Goal: Information Seeking & Learning: Obtain resource

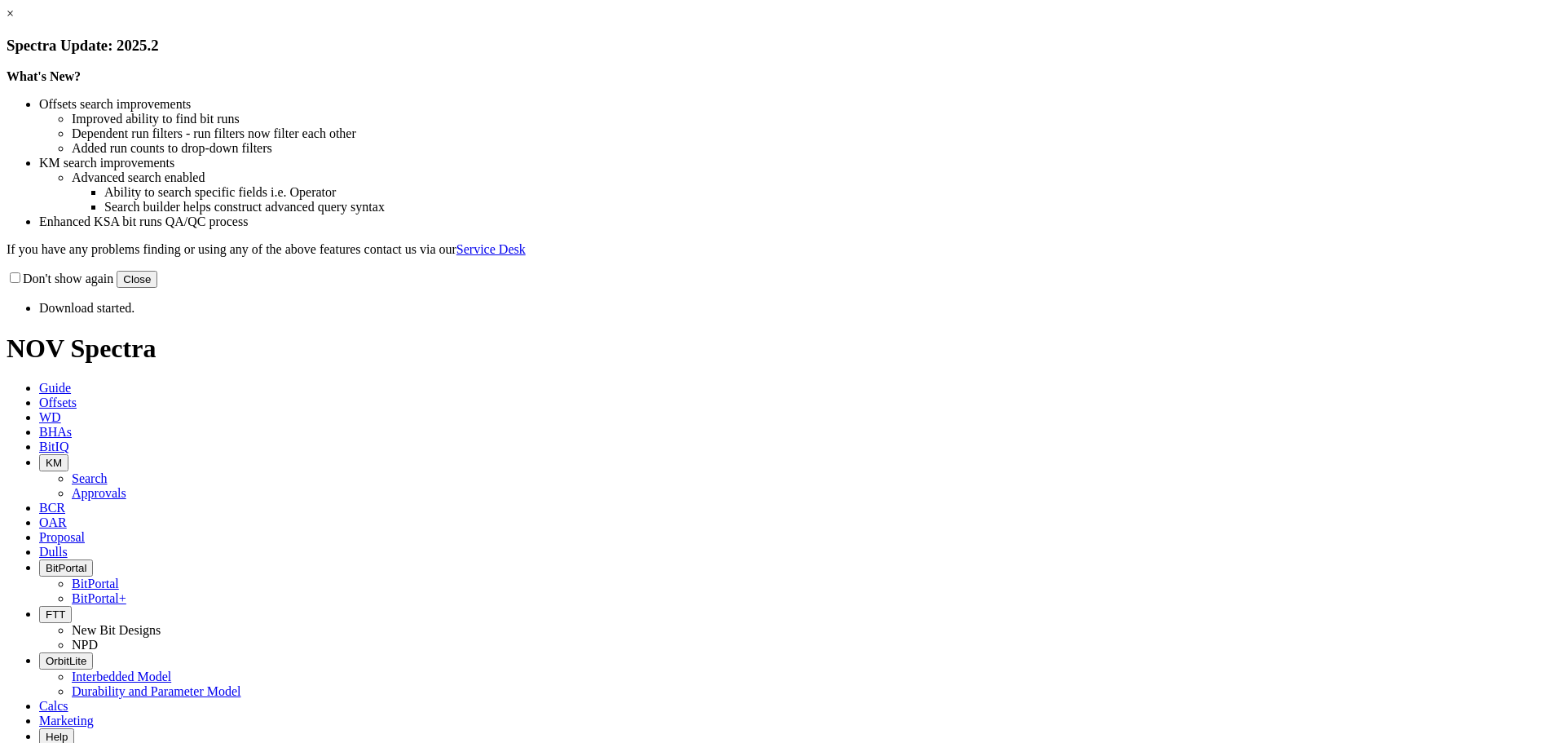
click at [157, 288] on button "Close" at bounding box center [137, 279] width 41 height 17
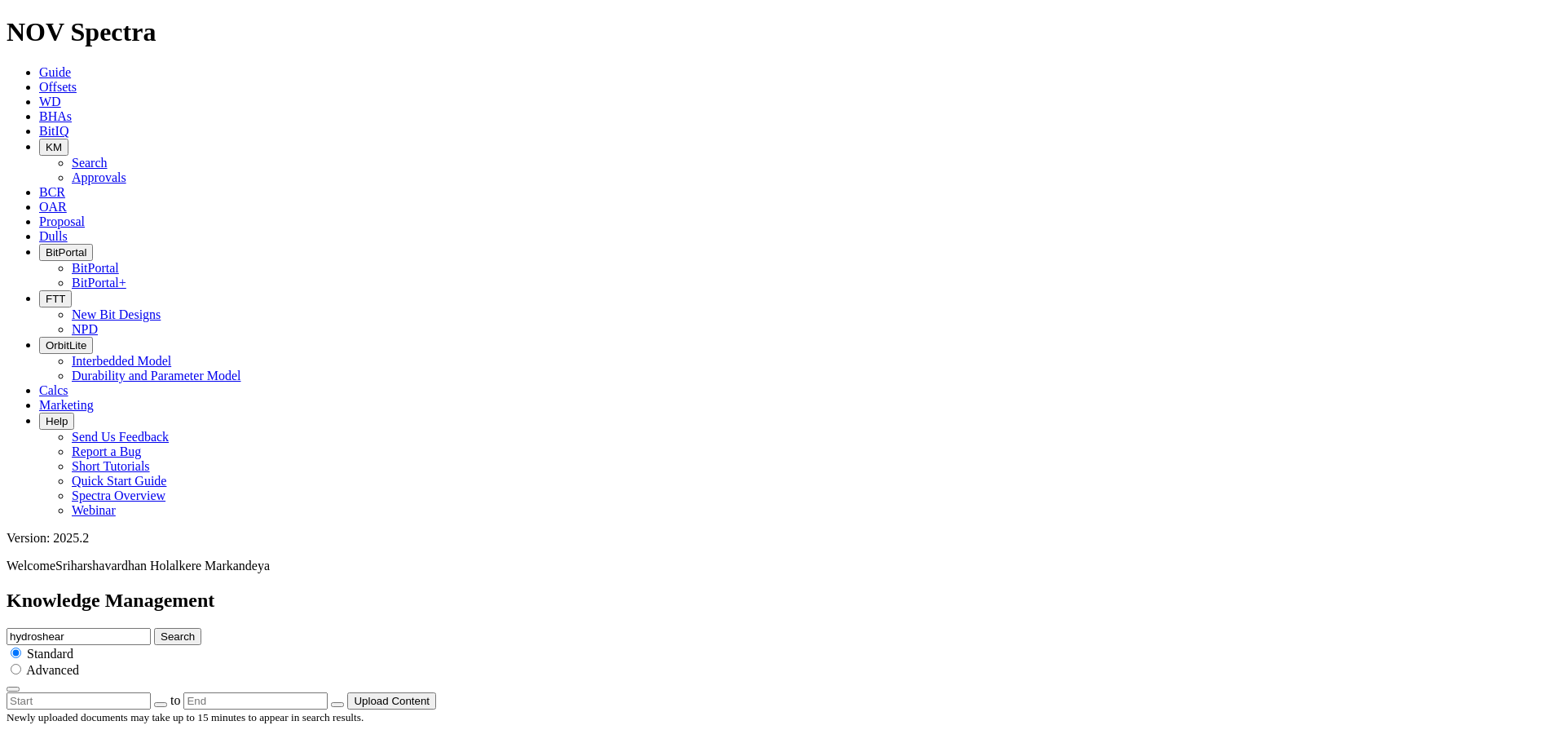
drag, startPoint x: 714, startPoint y: 89, endPoint x: 683, endPoint y: 89, distance: 31.0
click at [683, 589] on div "Knowledge Management hydroshear Search Standard Advanced to Upload Content" at bounding box center [783, 649] width 1552 height 120
type input "technicalsummary"
click at [154, 628] on button "Search" at bounding box center [177, 636] width 47 height 17
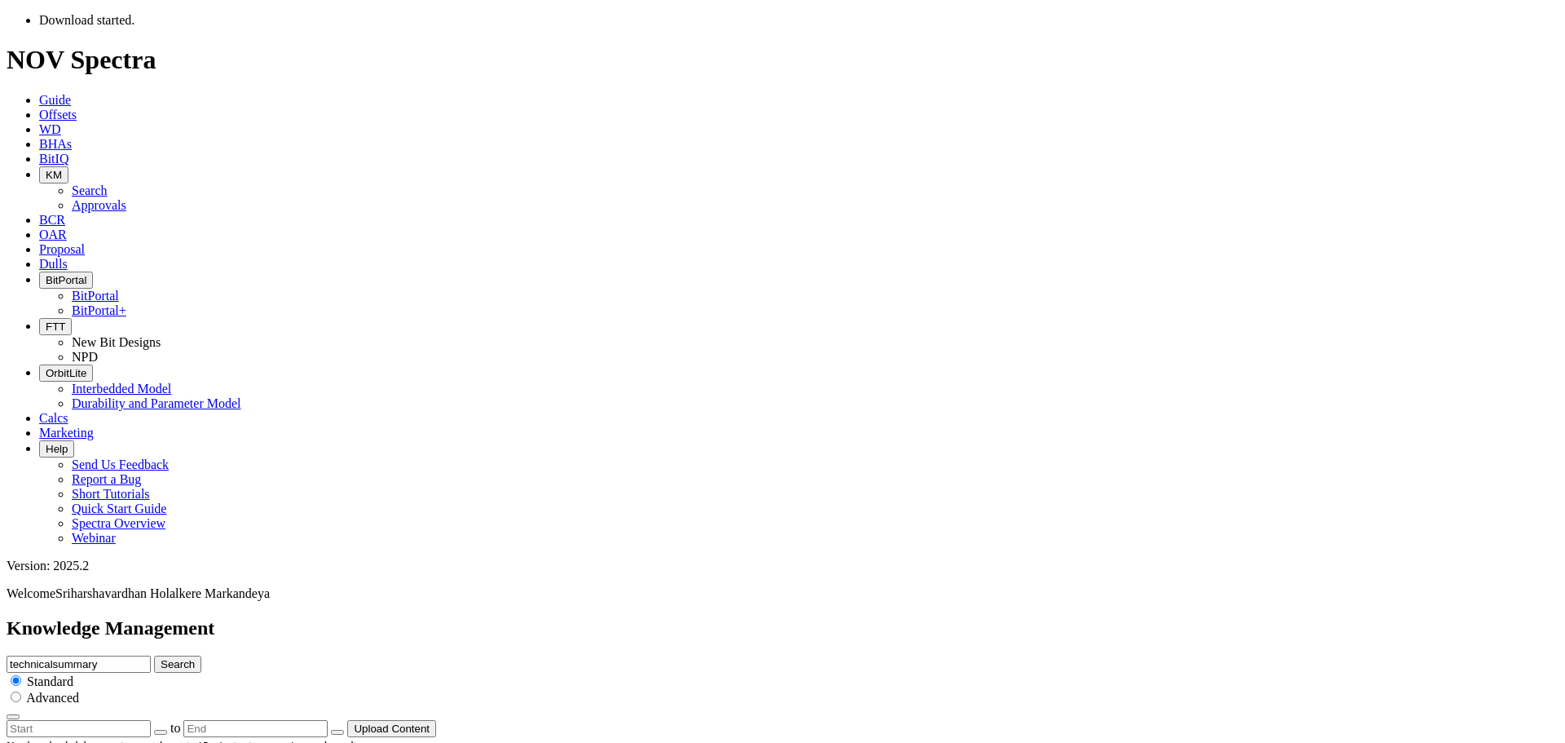
click at [151, 656] on input "technicalsummary" at bounding box center [79, 664] width 144 height 17
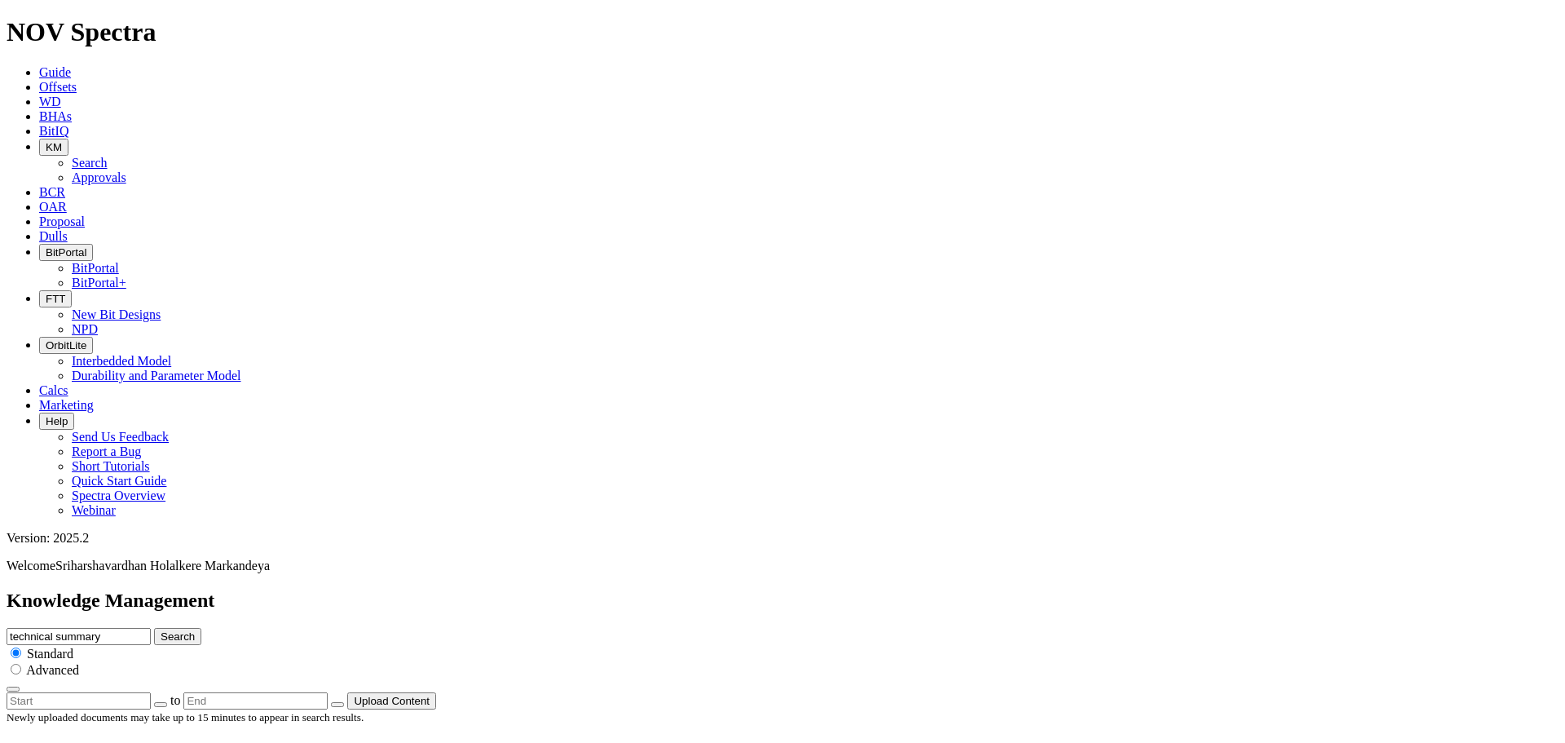
type input "technical summary"
click at [201, 628] on button "Search" at bounding box center [177, 636] width 47 height 17
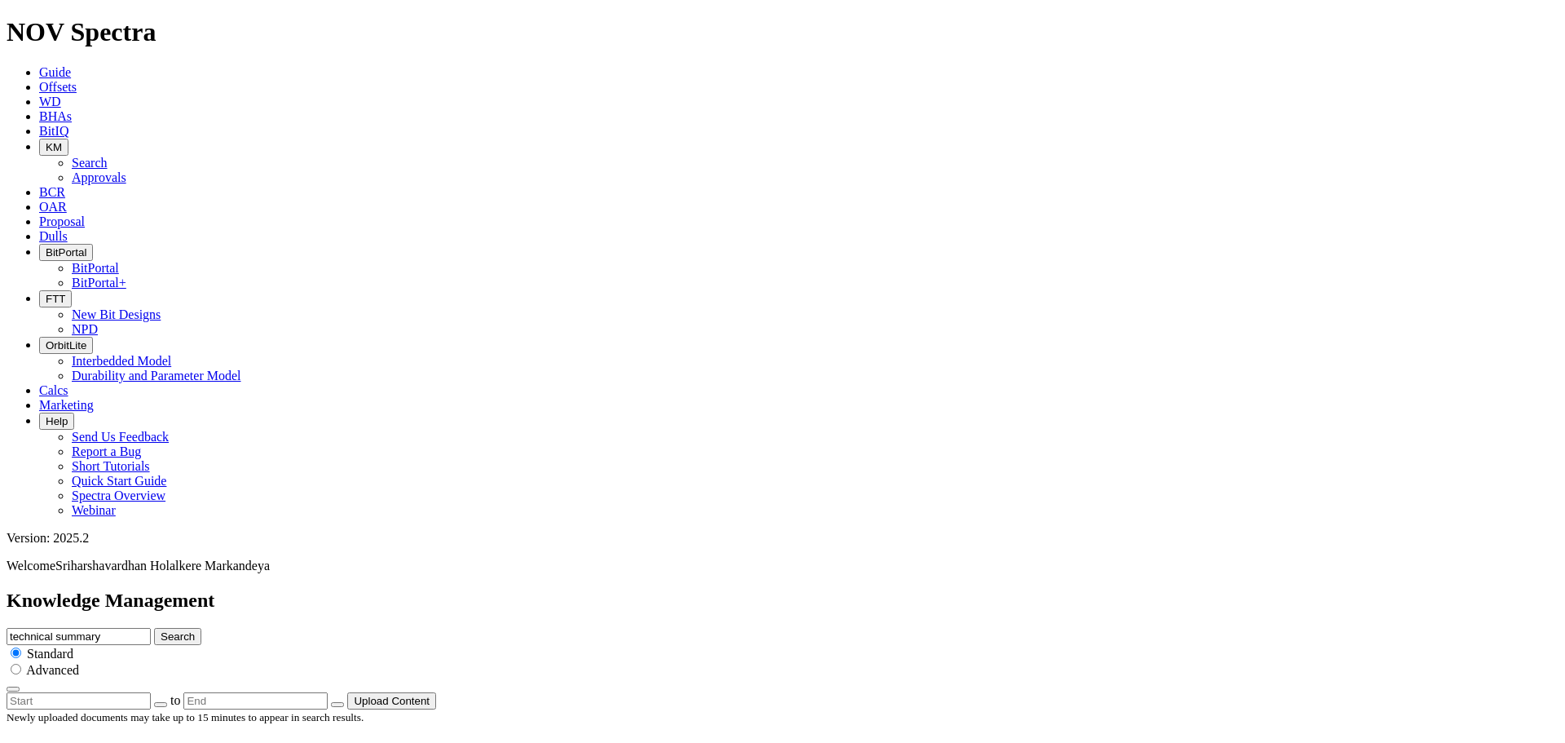
scroll to position [326, 0]
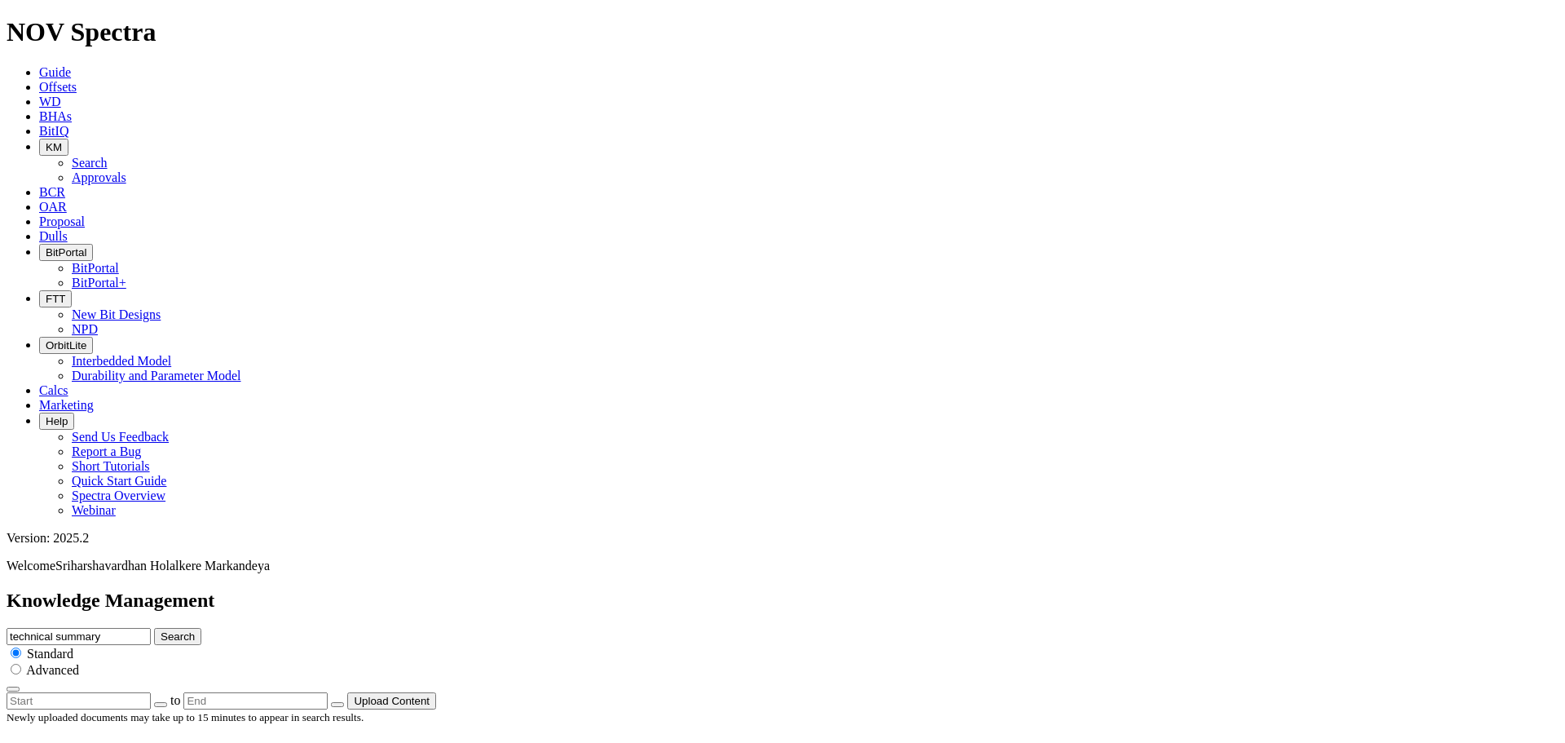
scroll to position [1875, 0]
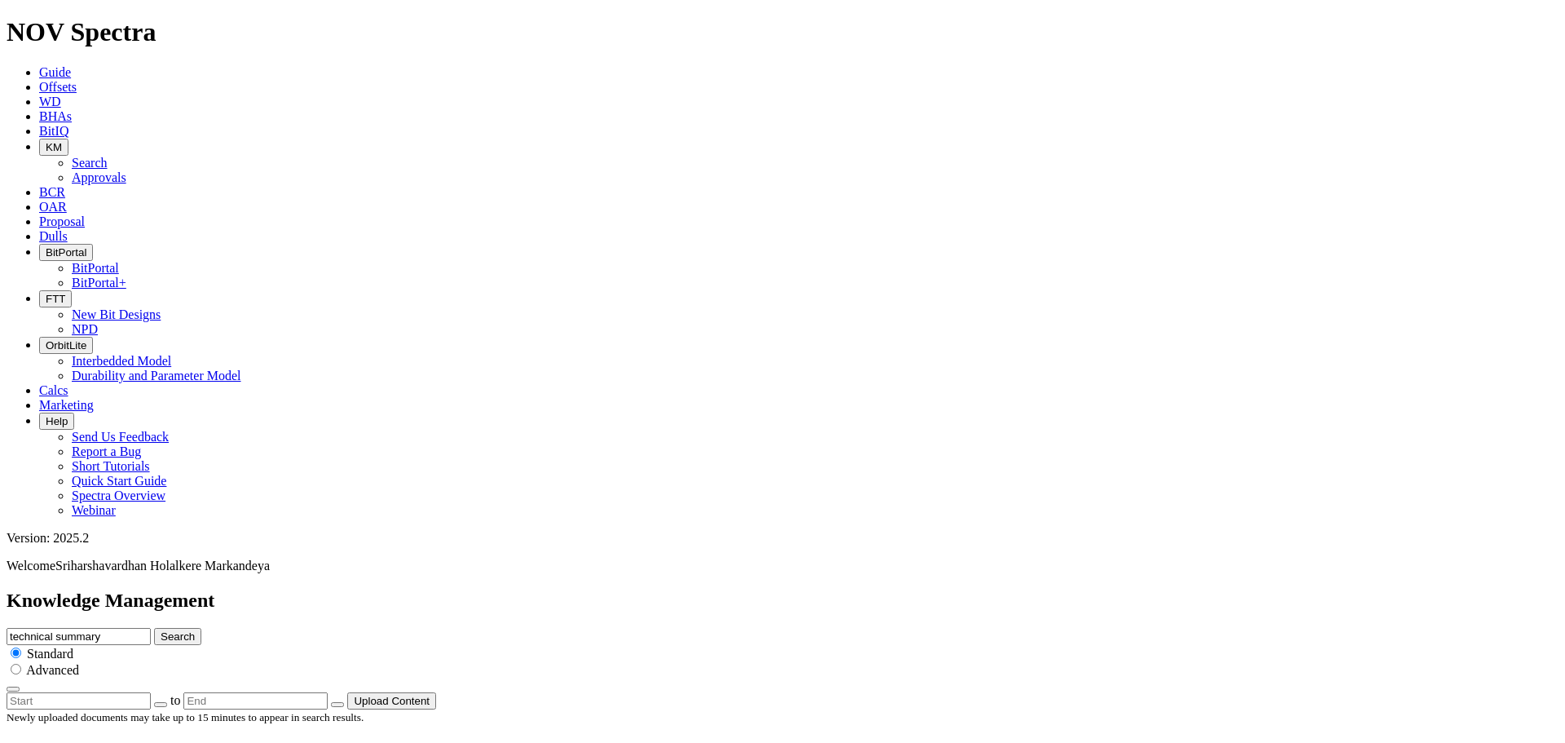
scroll to position [163, 0]
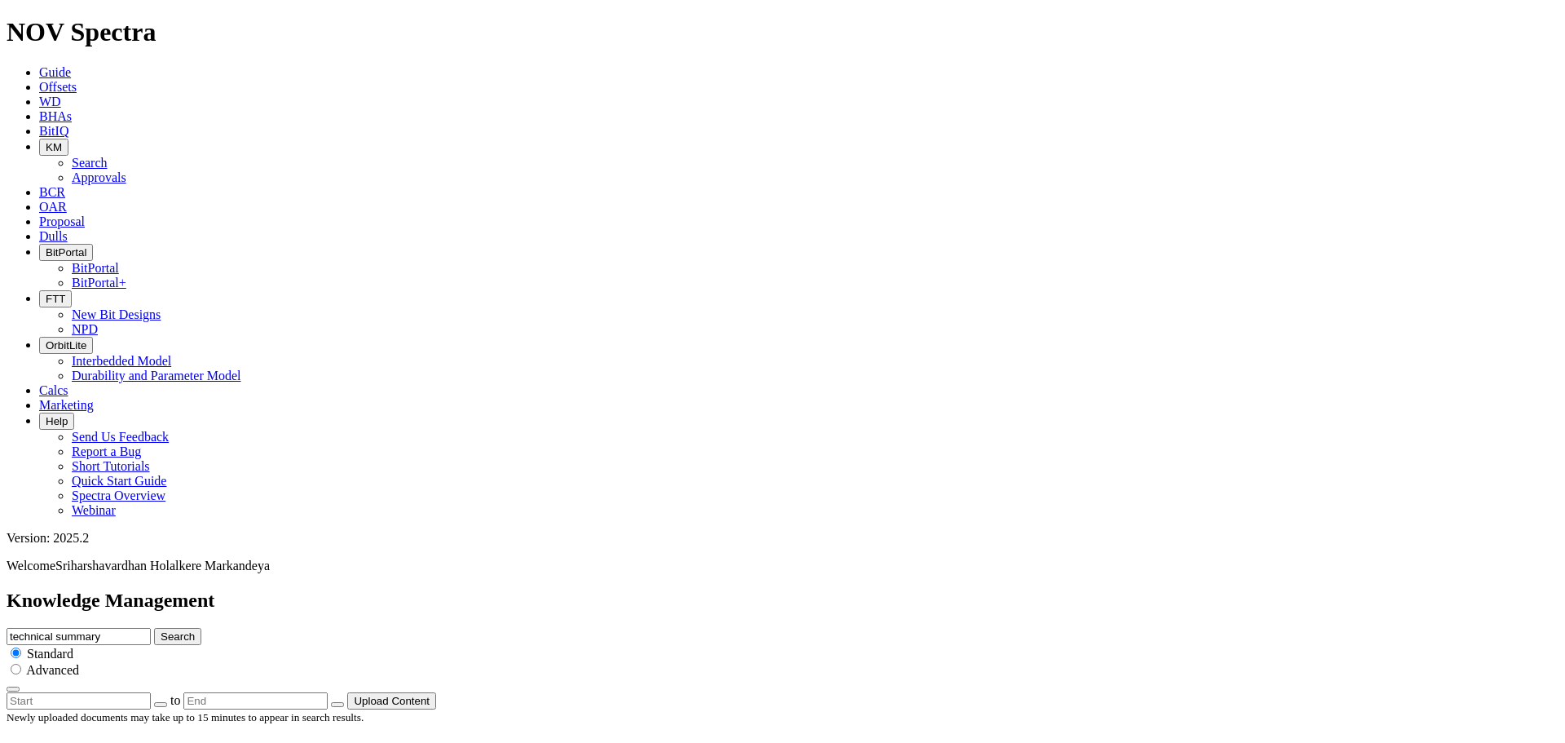
scroll to position [1923, 0]
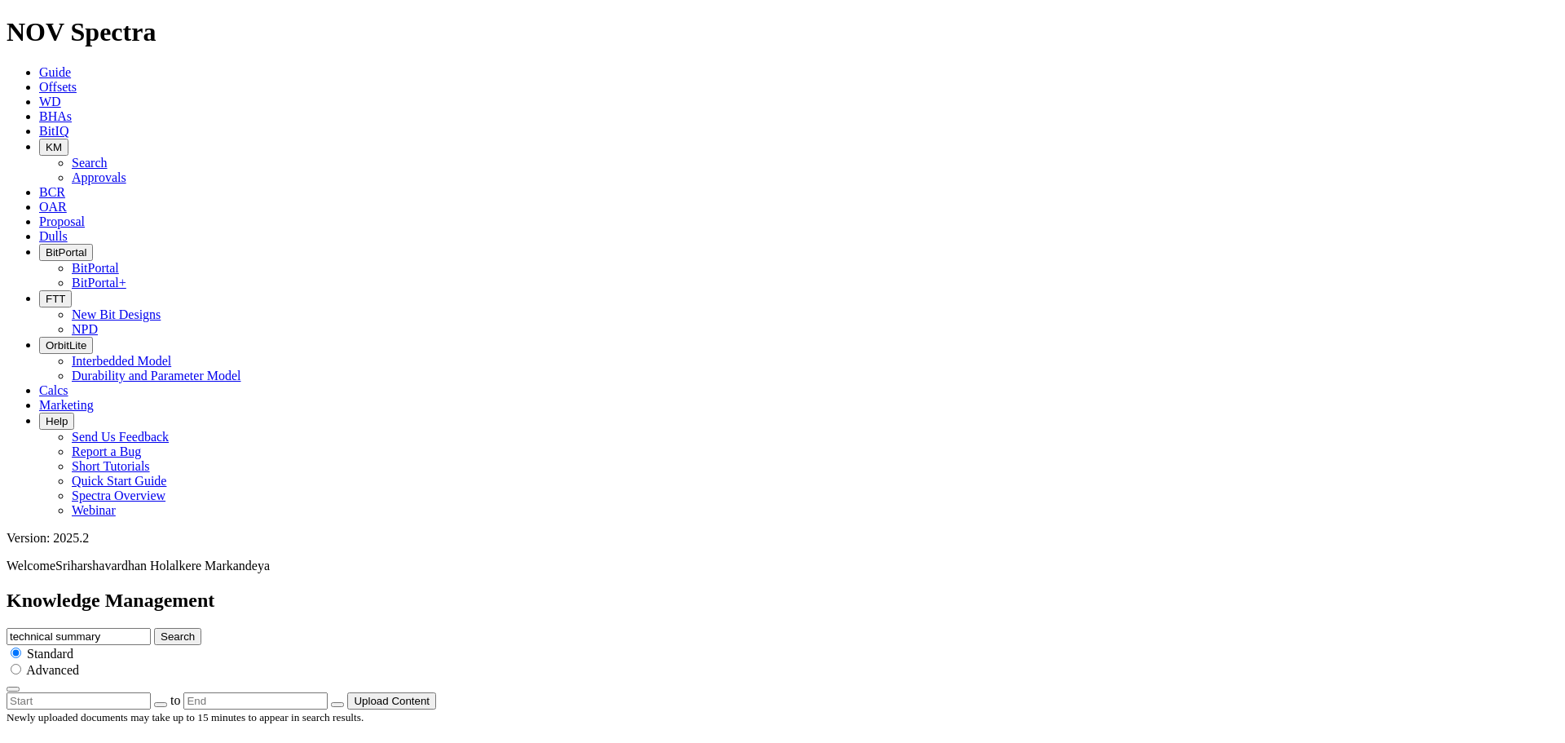
scroll to position [408, 0]
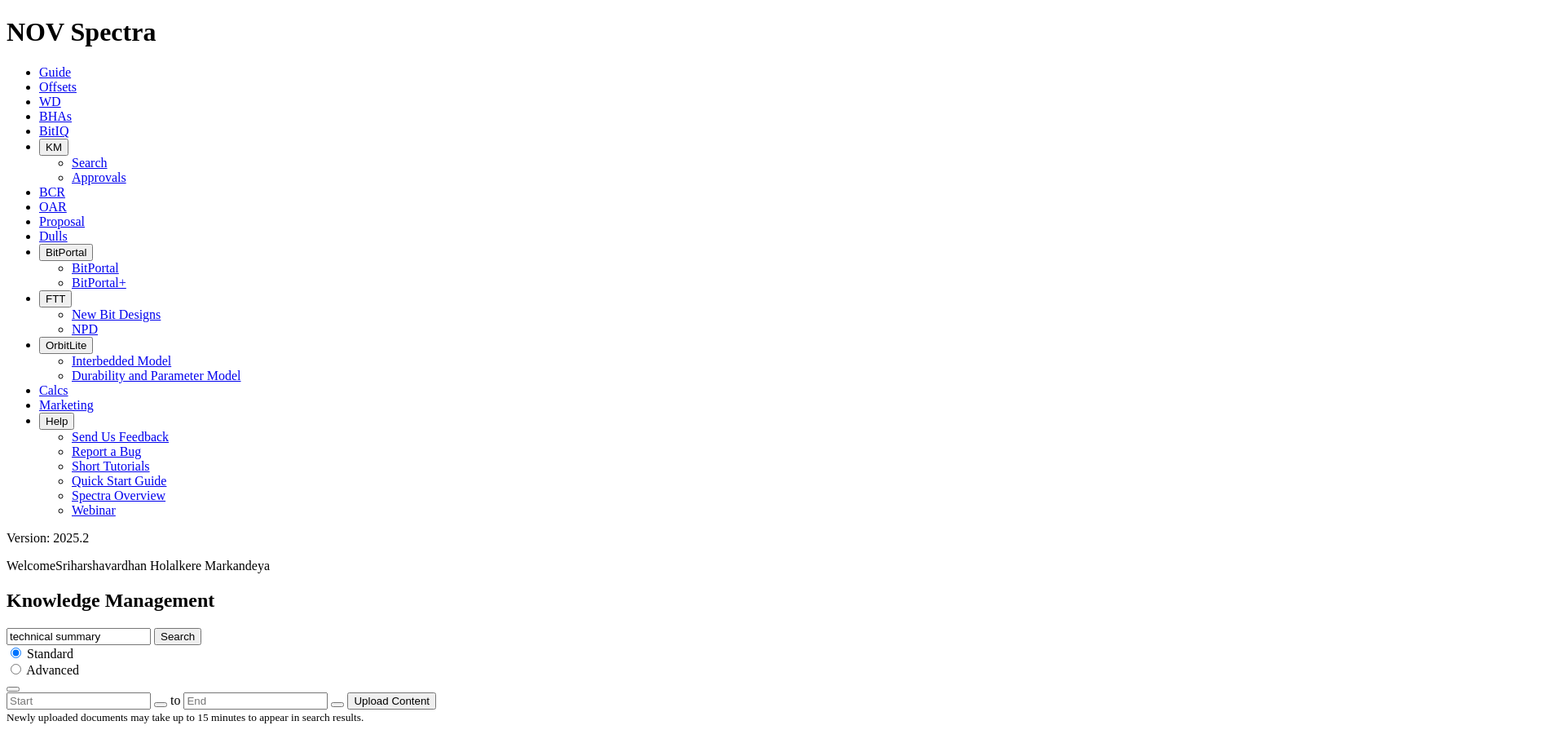
scroll to position [163, 0]
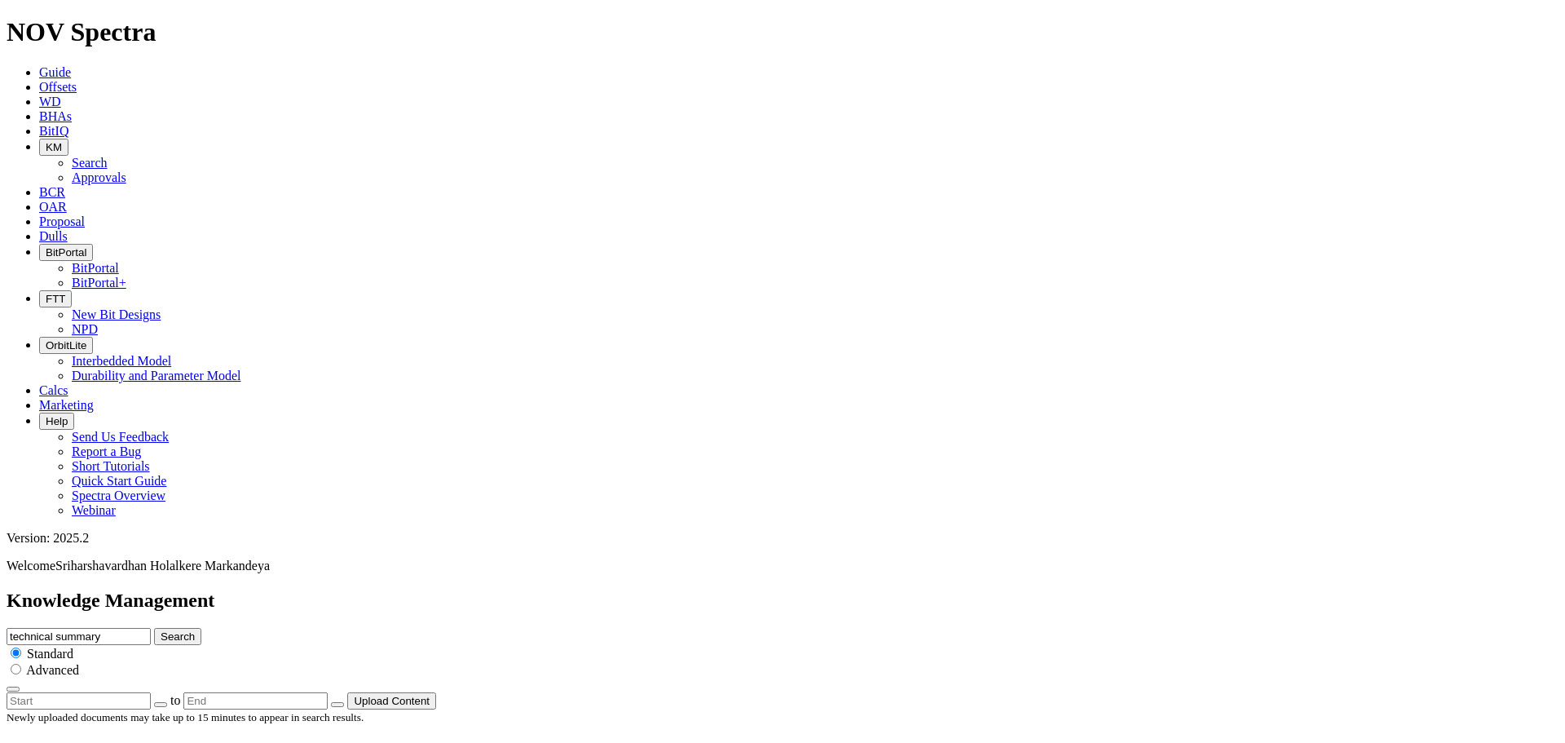
scroll to position [408, 0]
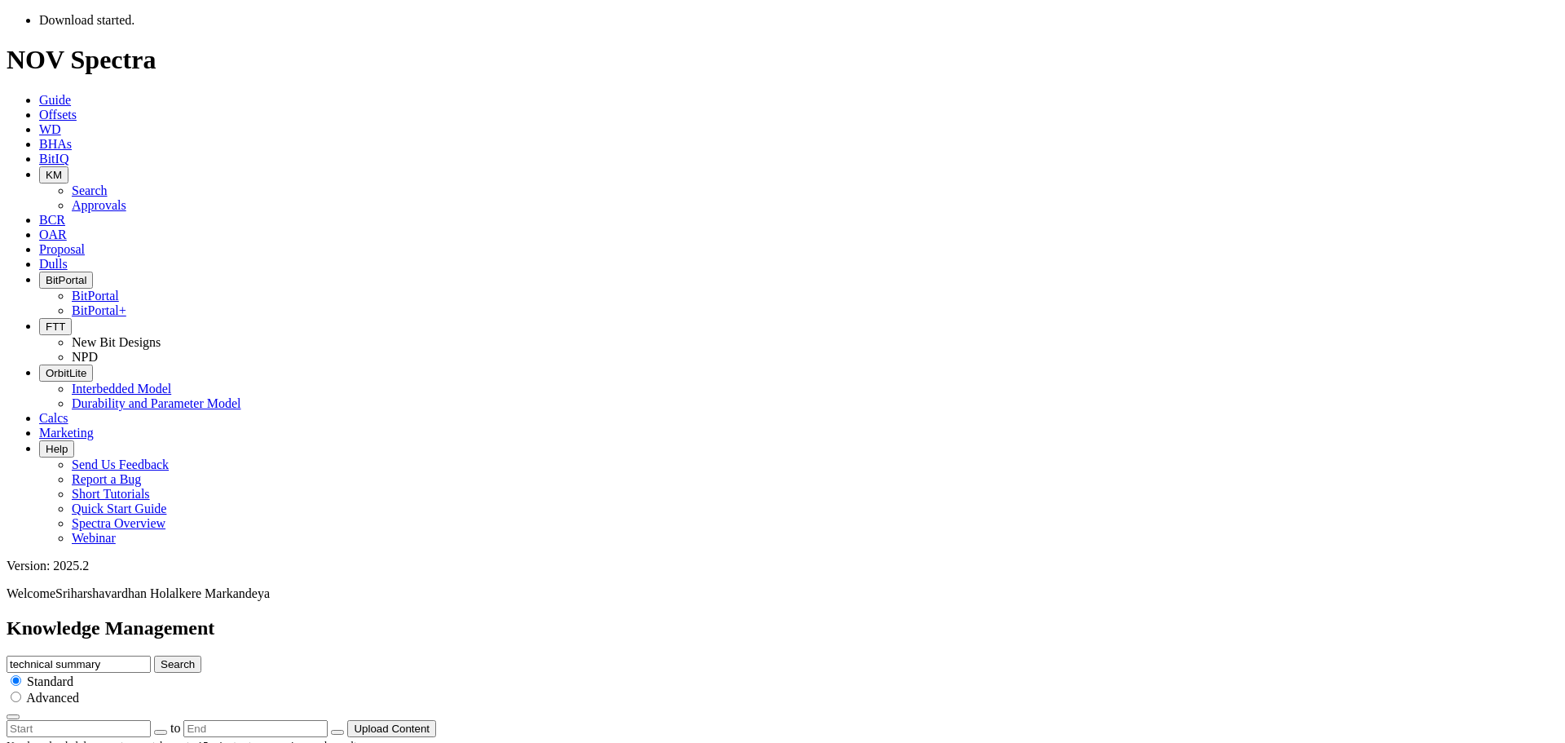
scroll to position [163, 0]
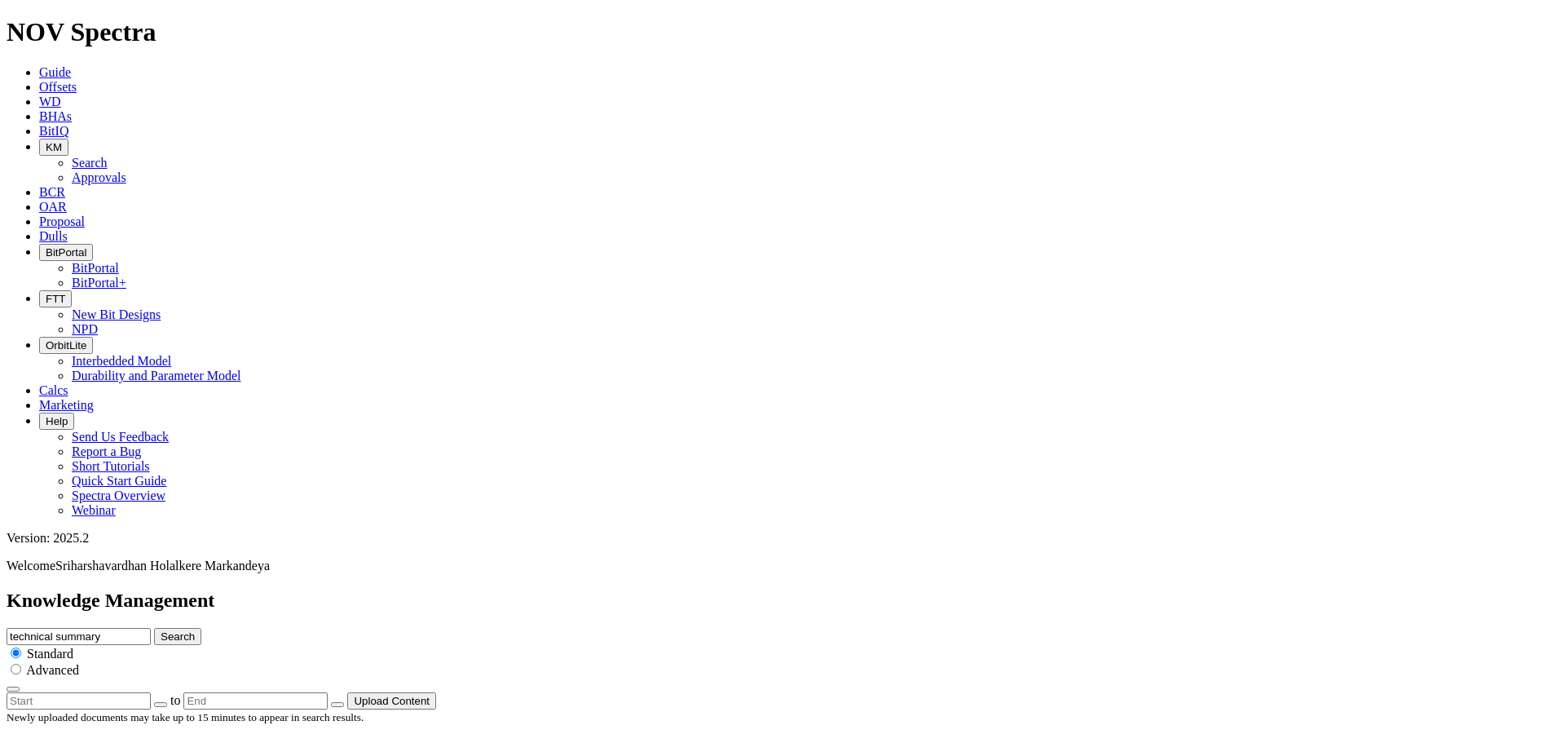
scroll to position [571, 0]
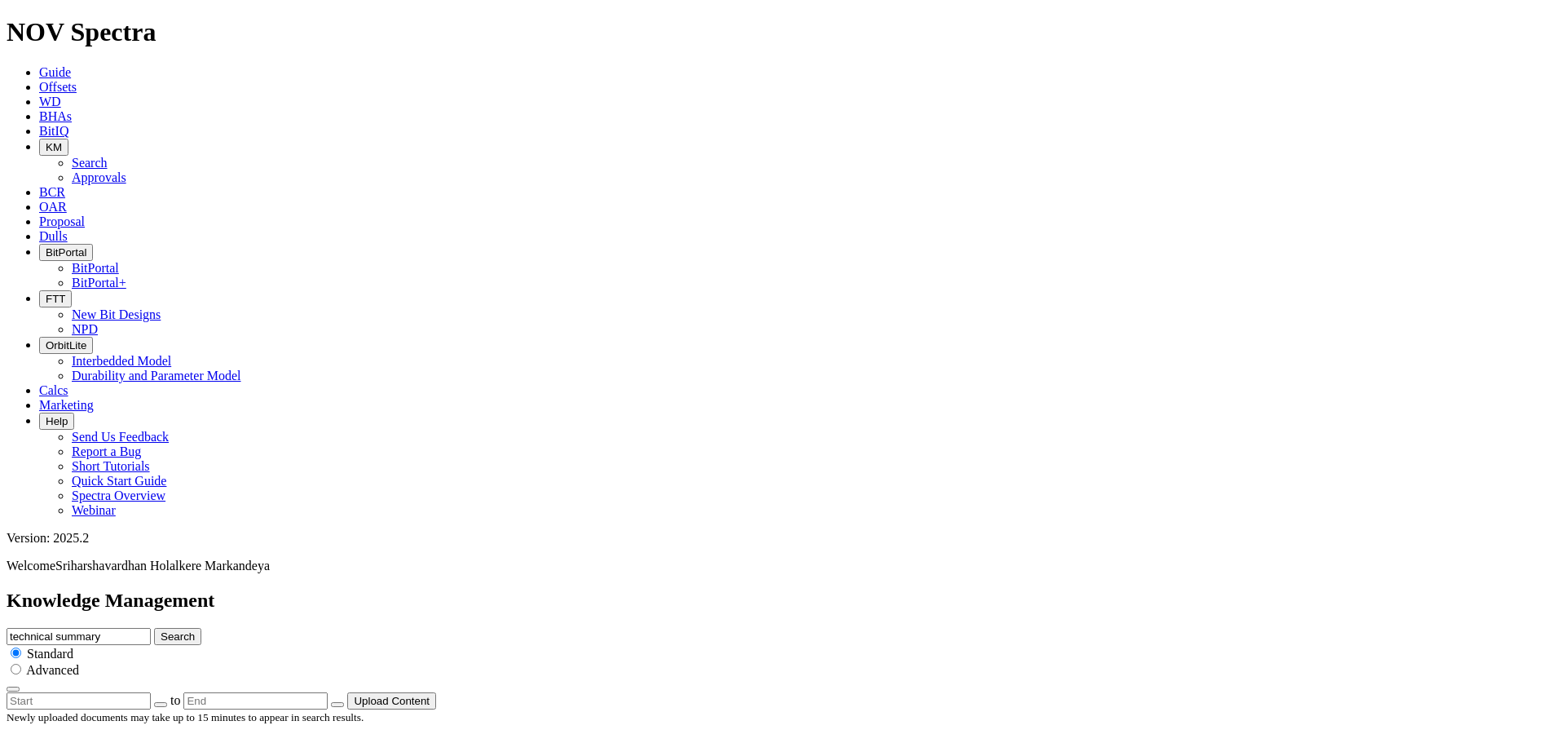
scroll to position [1549, 0]
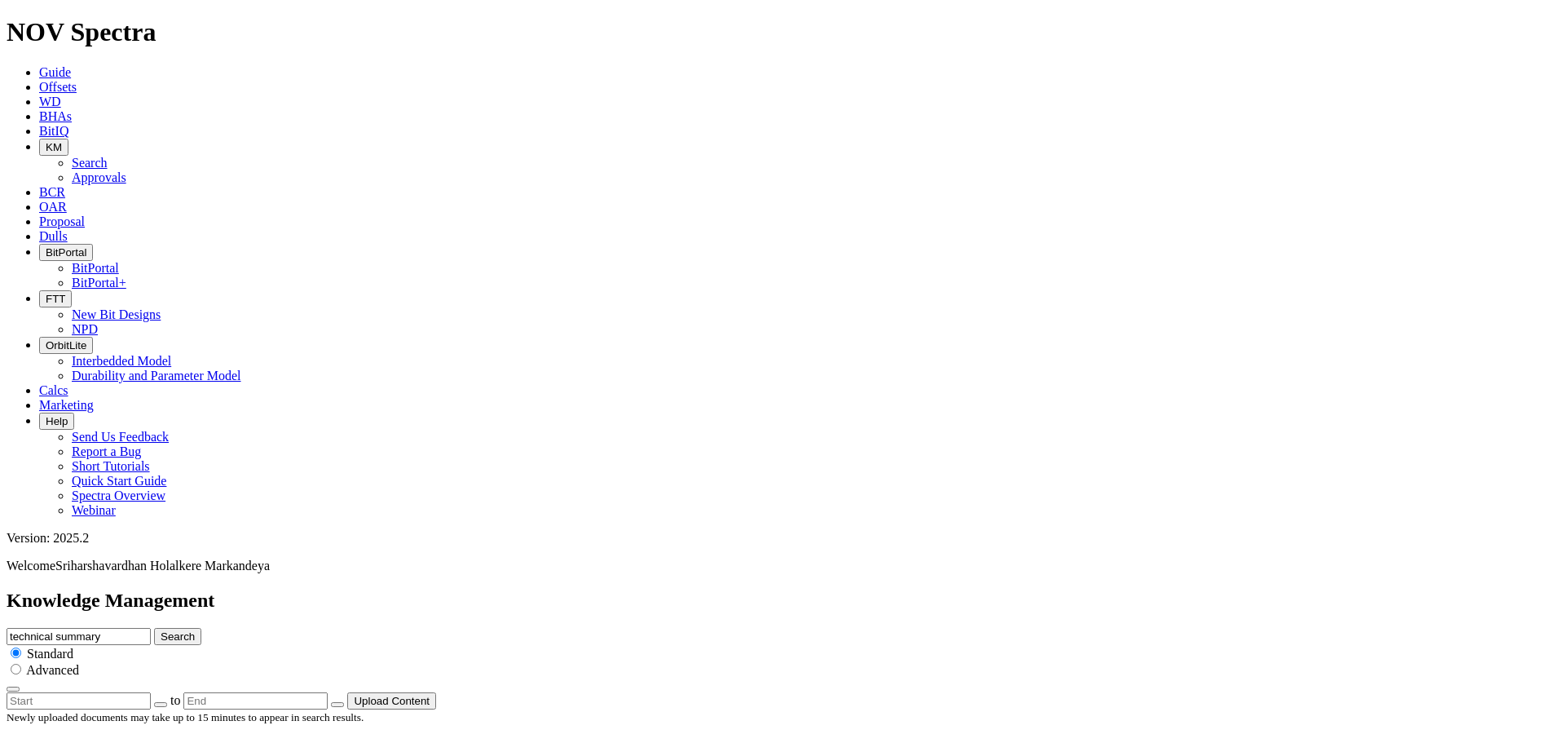
scroll to position [3825, 0]
